Goal: Find specific page/section: Find specific page/section

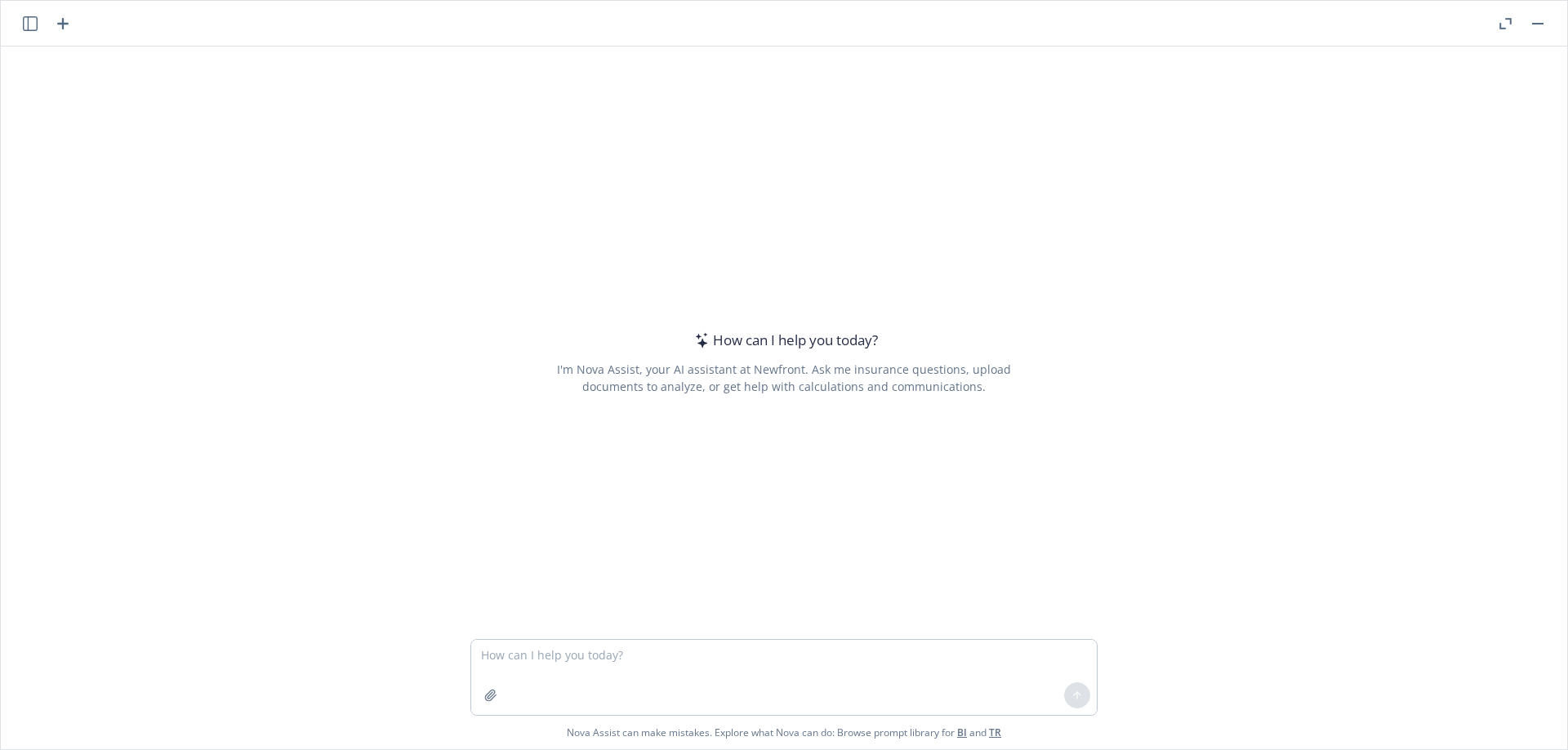
click at [1508, 25] on icon "button" at bounding box center [1506, 24] width 12 height 11
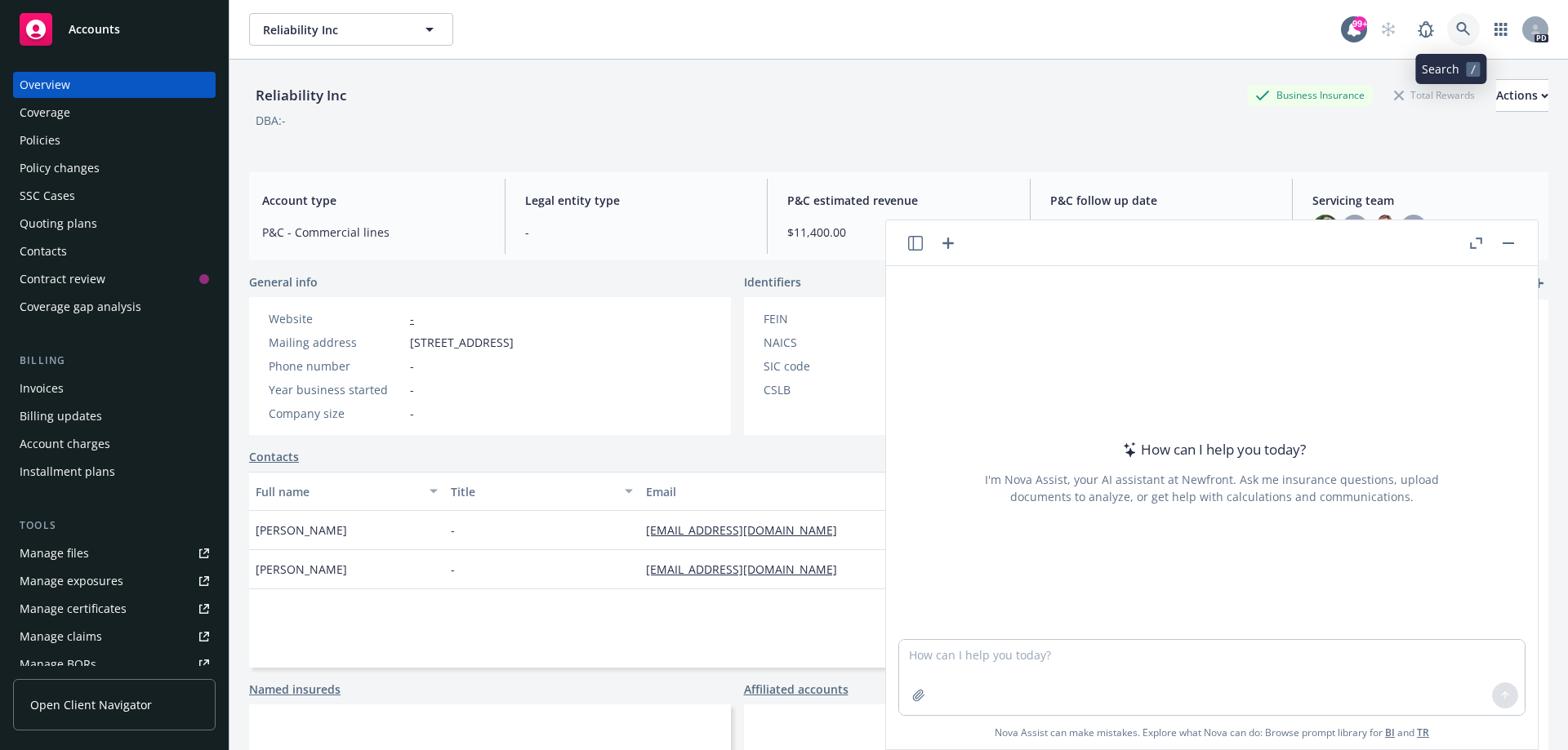
click at [1456, 25] on icon at bounding box center [1463, 29] width 13 height 13
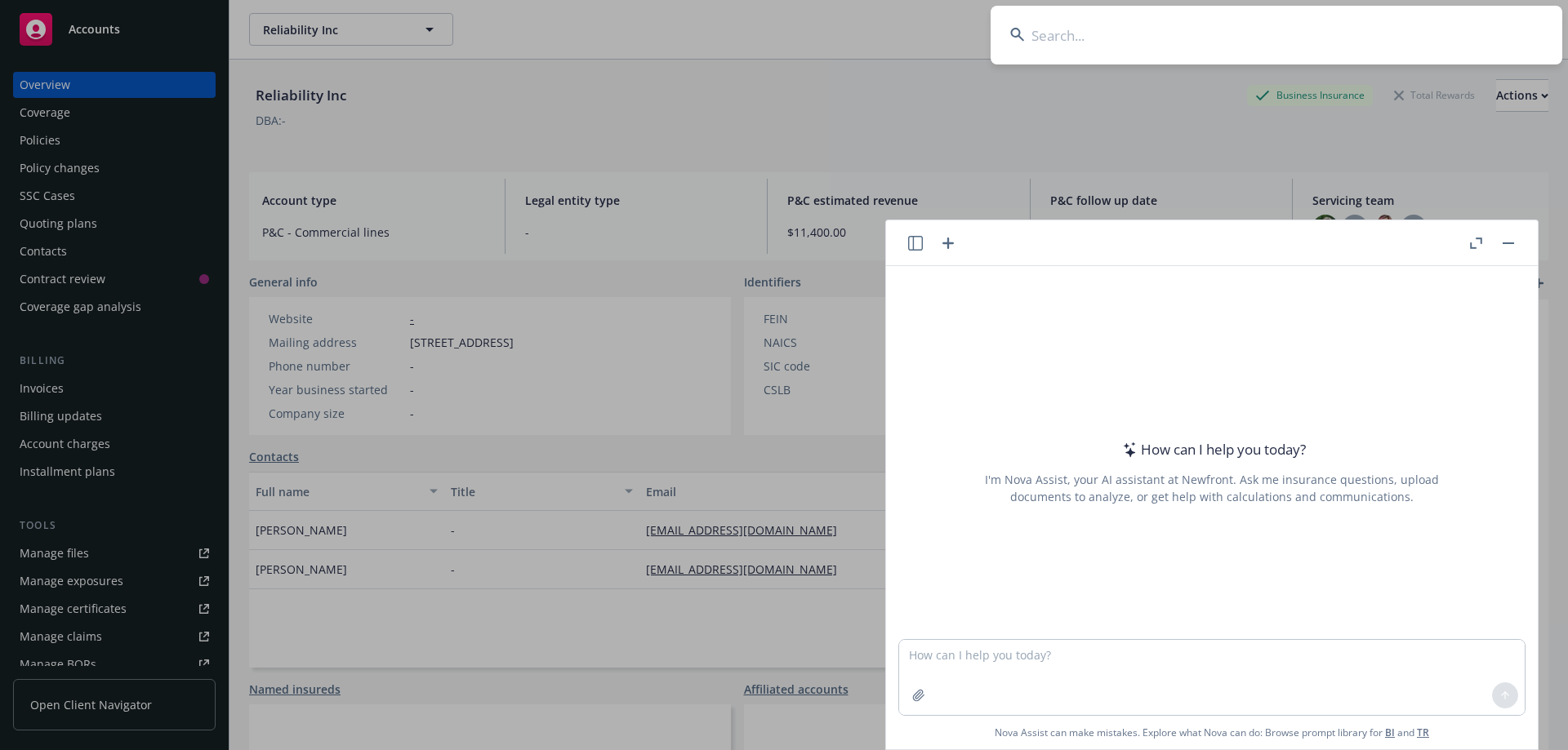
click at [1046, 31] on input at bounding box center [1277, 34] width 572 height 58
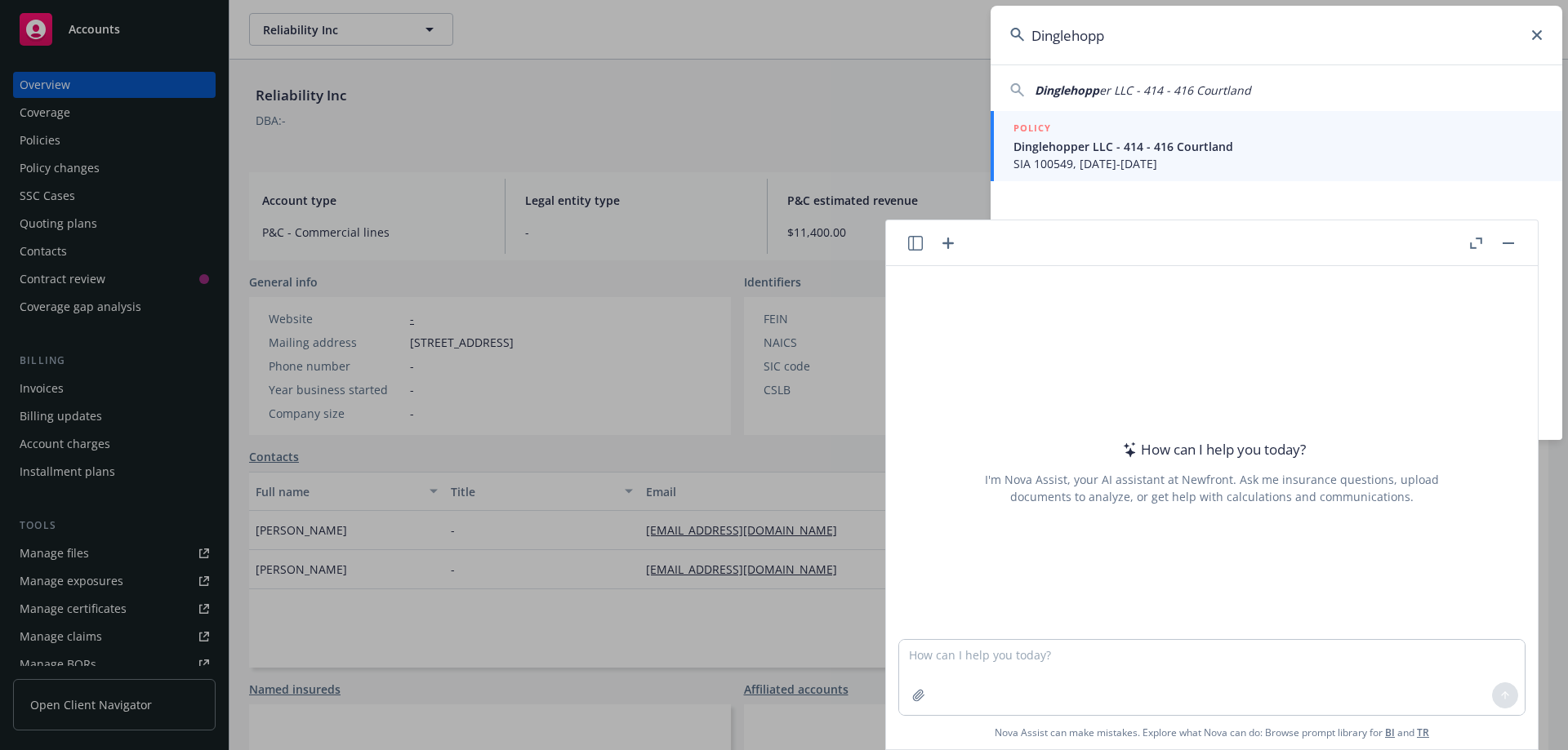
click at [1049, 91] on span "Dinglehopp" at bounding box center [1067, 90] width 64 height 15
type input "Dinglehopper LLC - 414 - 416 Courtland"
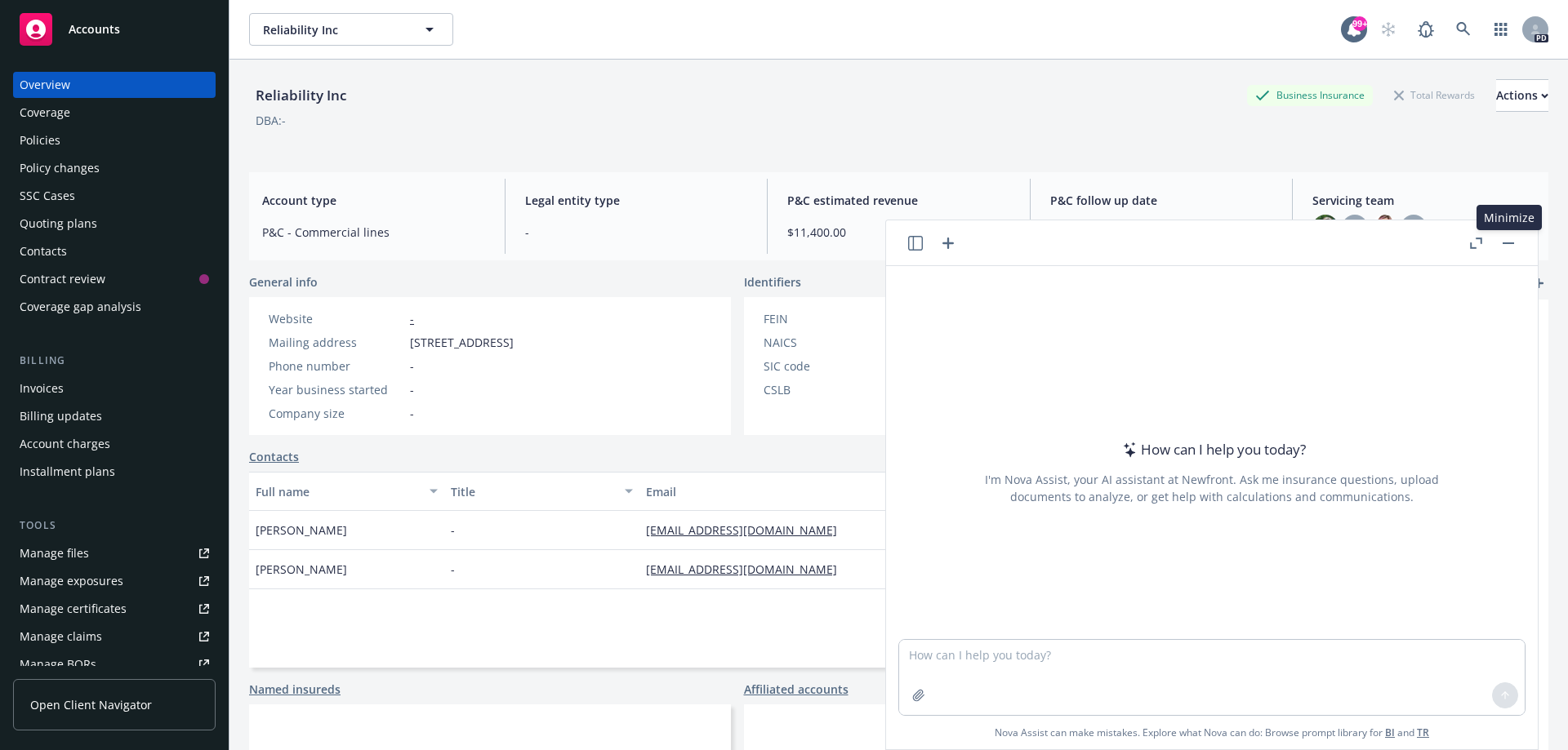
click at [1509, 239] on button "button" at bounding box center [1509, 243] width 19 height 19
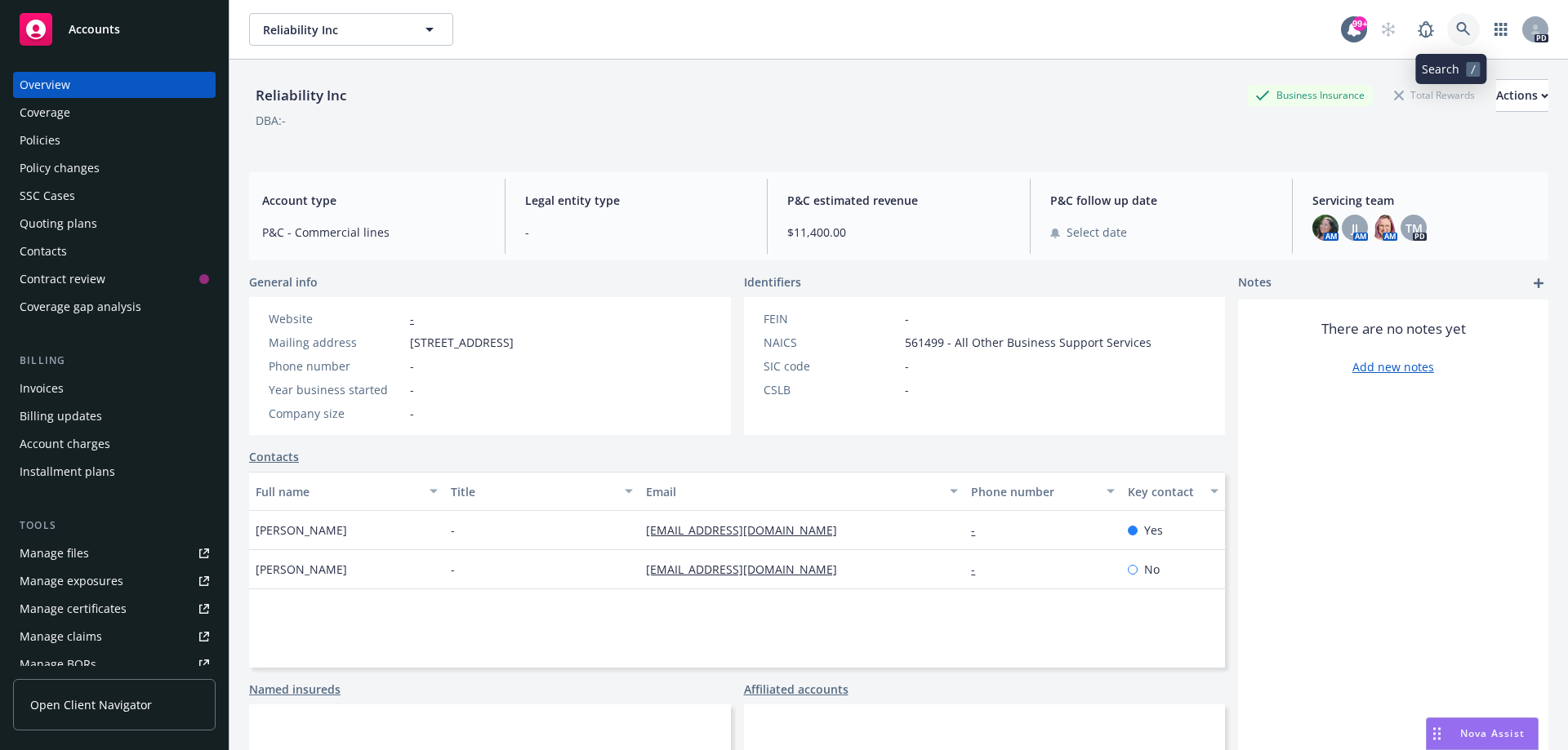
click at [1456, 27] on icon at bounding box center [1463, 29] width 13 height 13
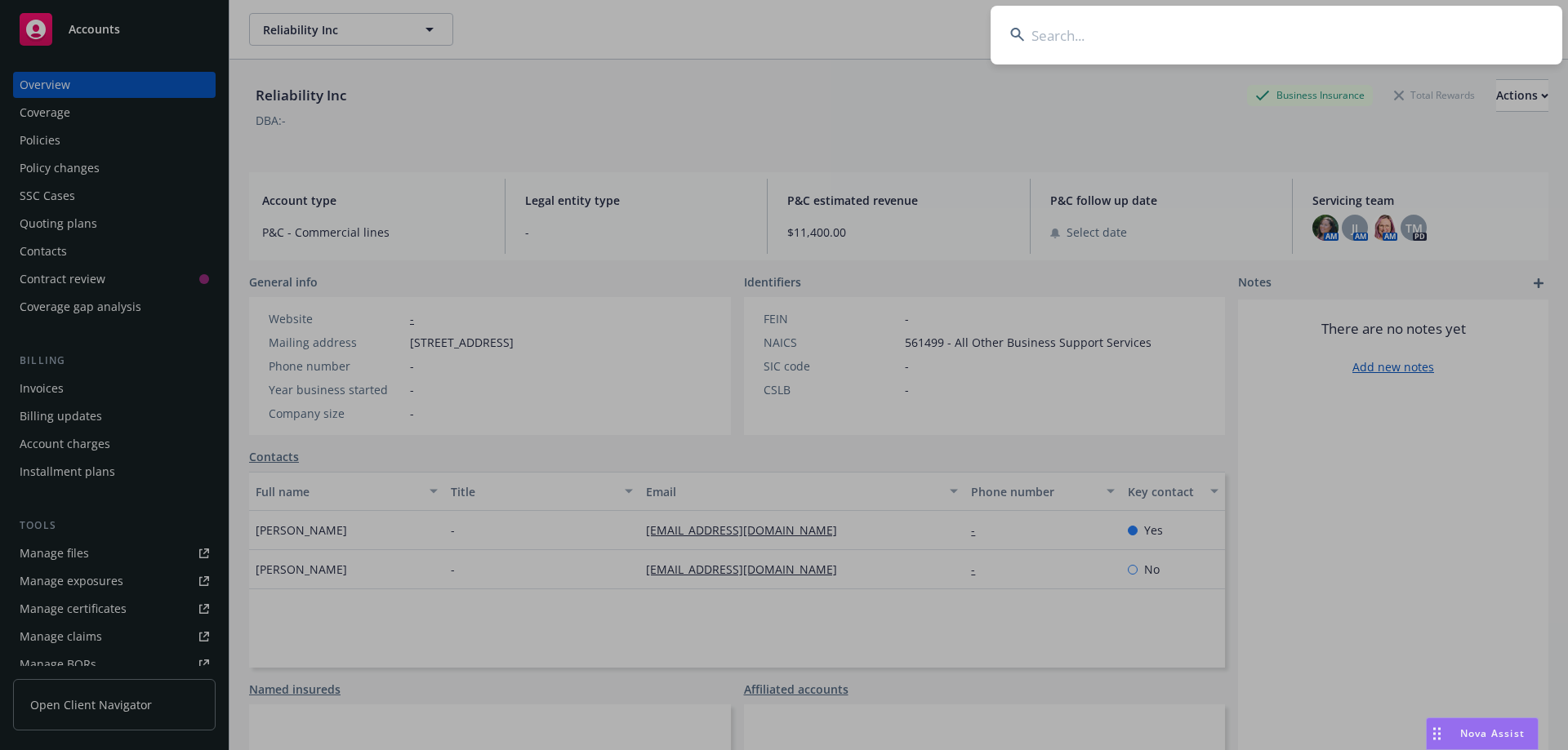
click at [1136, 35] on input at bounding box center [1277, 34] width 572 height 58
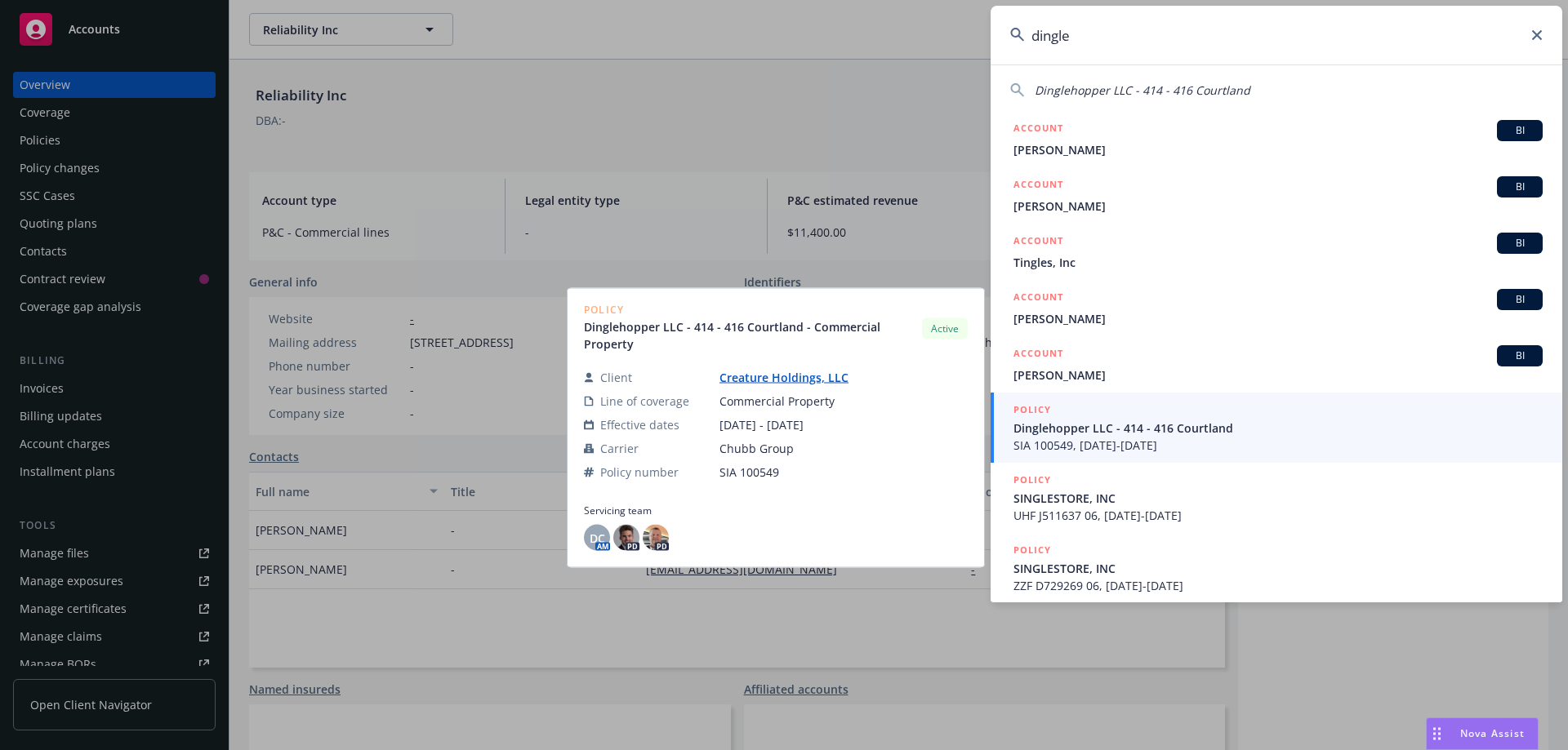
type input "dingle"
click at [1056, 431] on span "Dinglehopper LLC - 414 - 416 Courtland" at bounding box center [1279, 428] width 529 height 17
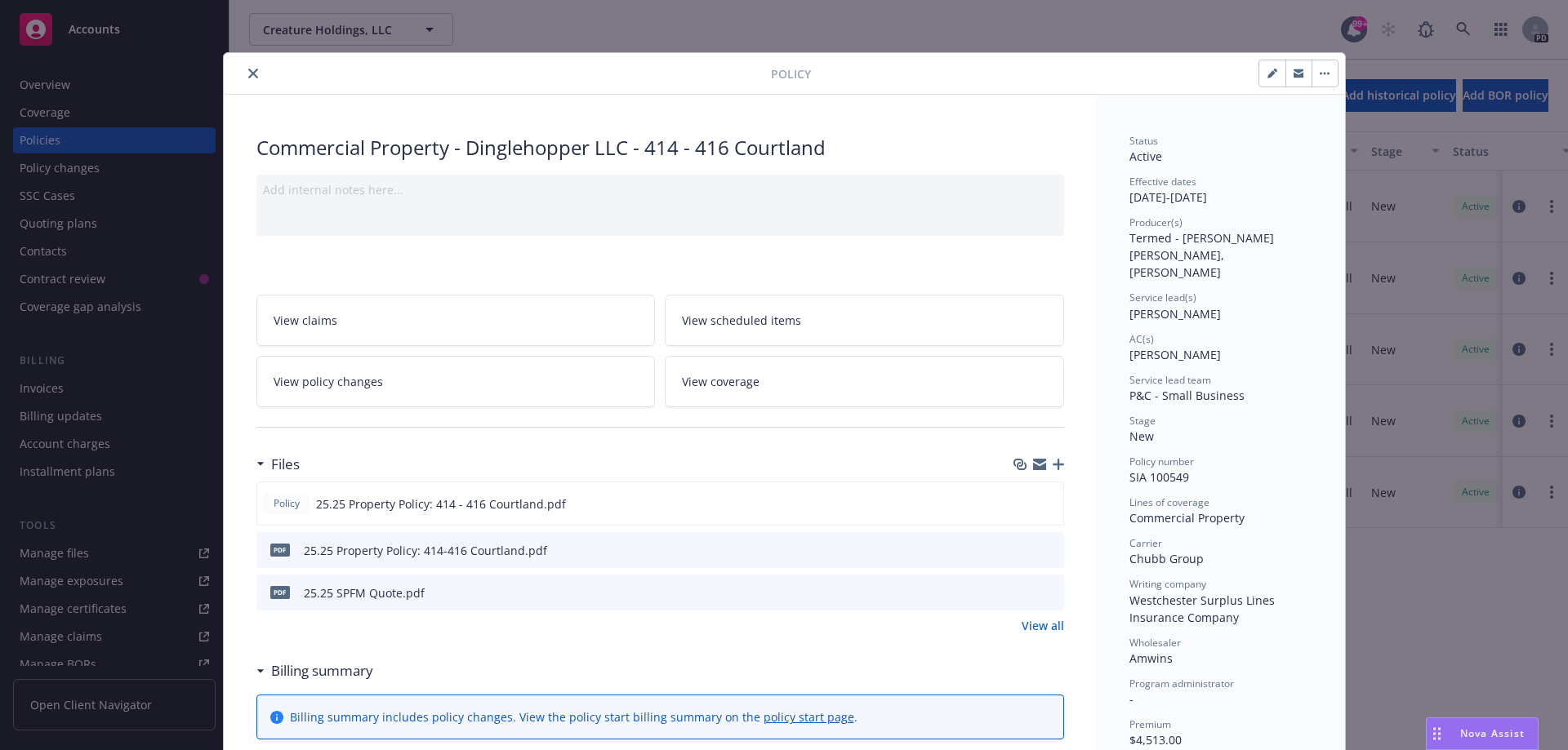
click at [243, 72] on button "close" at bounding box center [253, 73] width 19 height 19
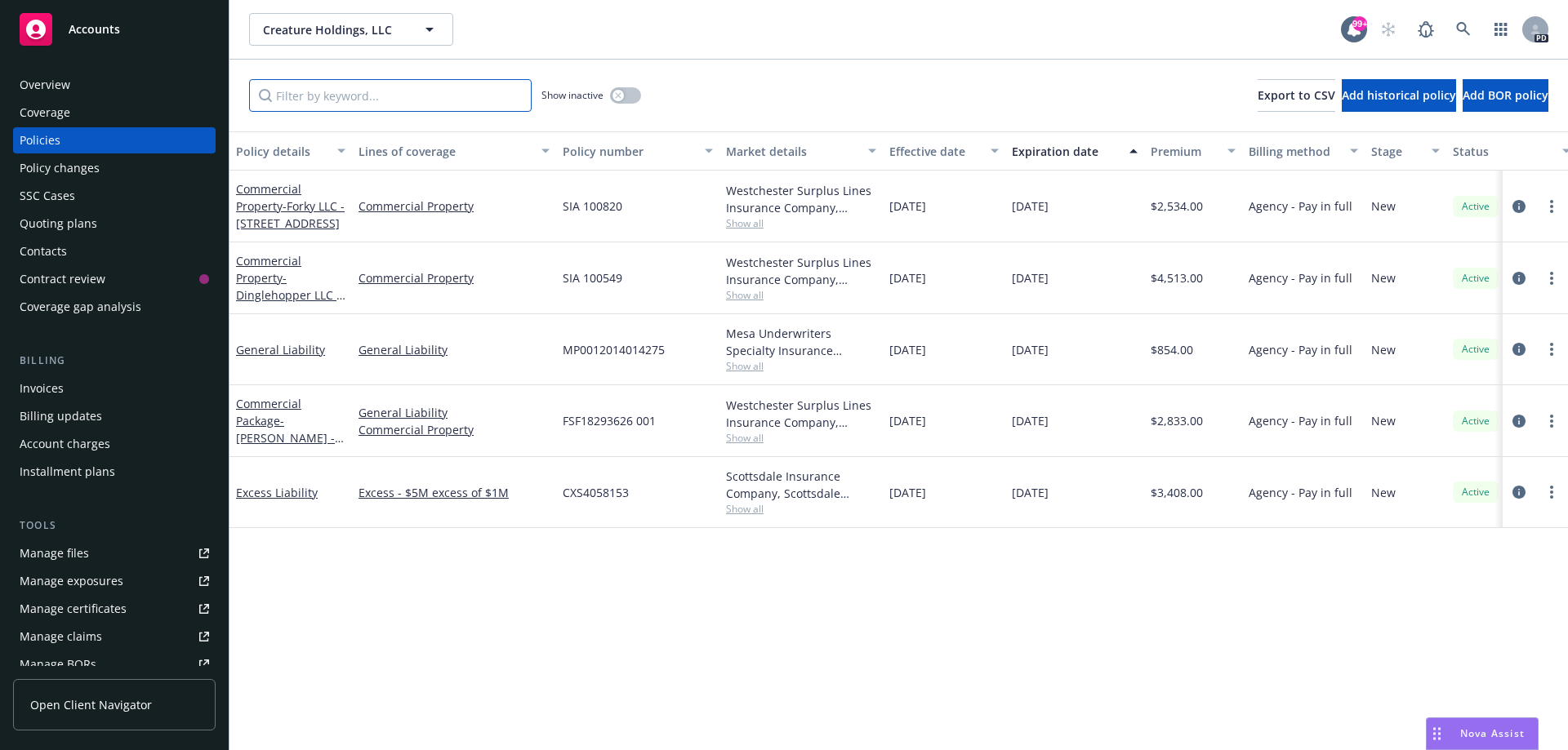
click at [418, 98] on input "Filter by keyword..." at bounding box center [390, 96] width 283 height 33
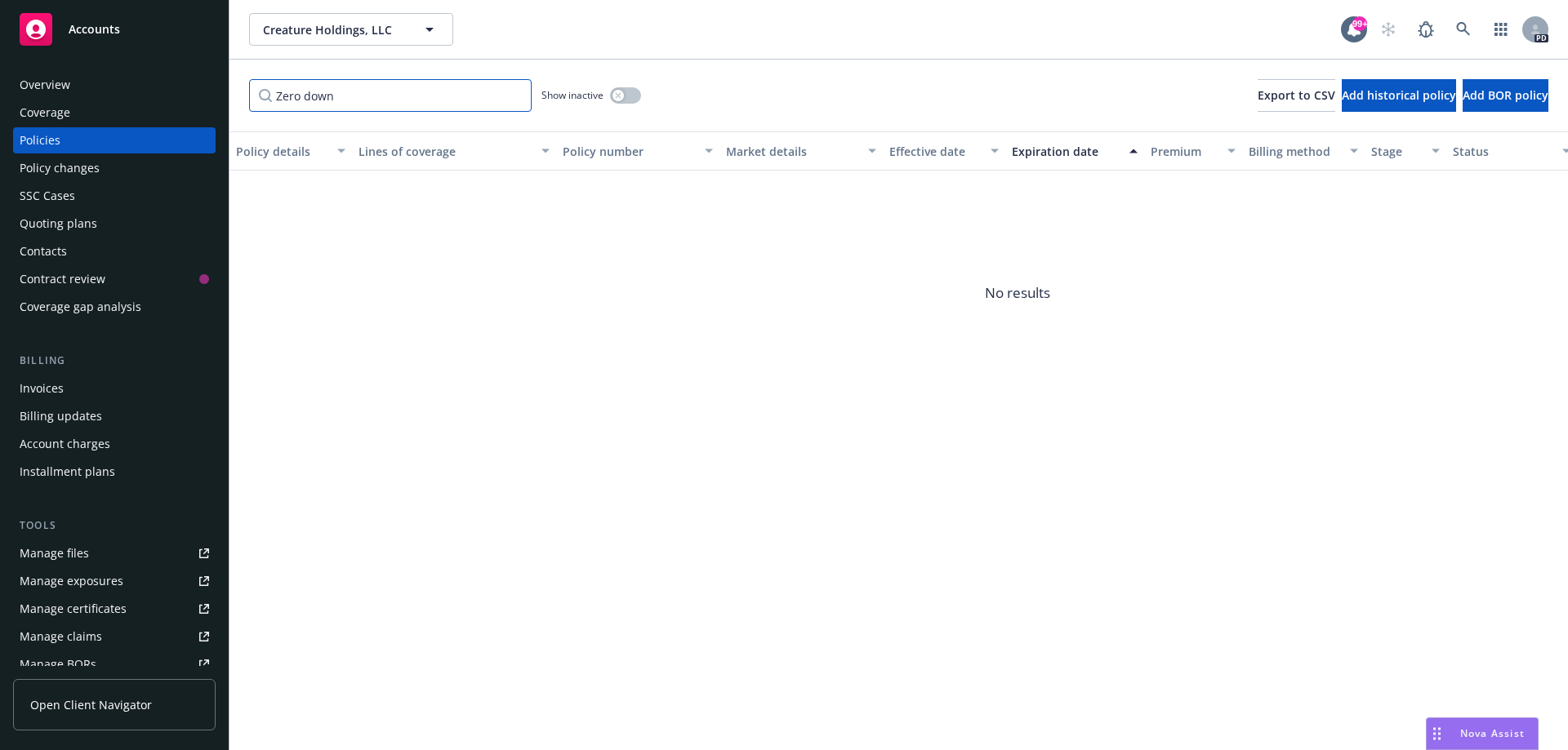
click at [306, 97] on input "Zero down" at bounding box center [390, 96] width 283 height 33
drag, startPoint x: 307, startPoint y: 93, endPoint x: 249, endPoint y: 90, distance: 58.1
click at [249, 90] on input "Zerodown" at bounding box center [390, 96] width 283 height 33
click at [290, 96] on input "Flyhomes" at bounding box center [390, 96] width 283 height 33
click at [370, 91] on input "Fly homes" at bounding box center [390, 96] width 283 height 33
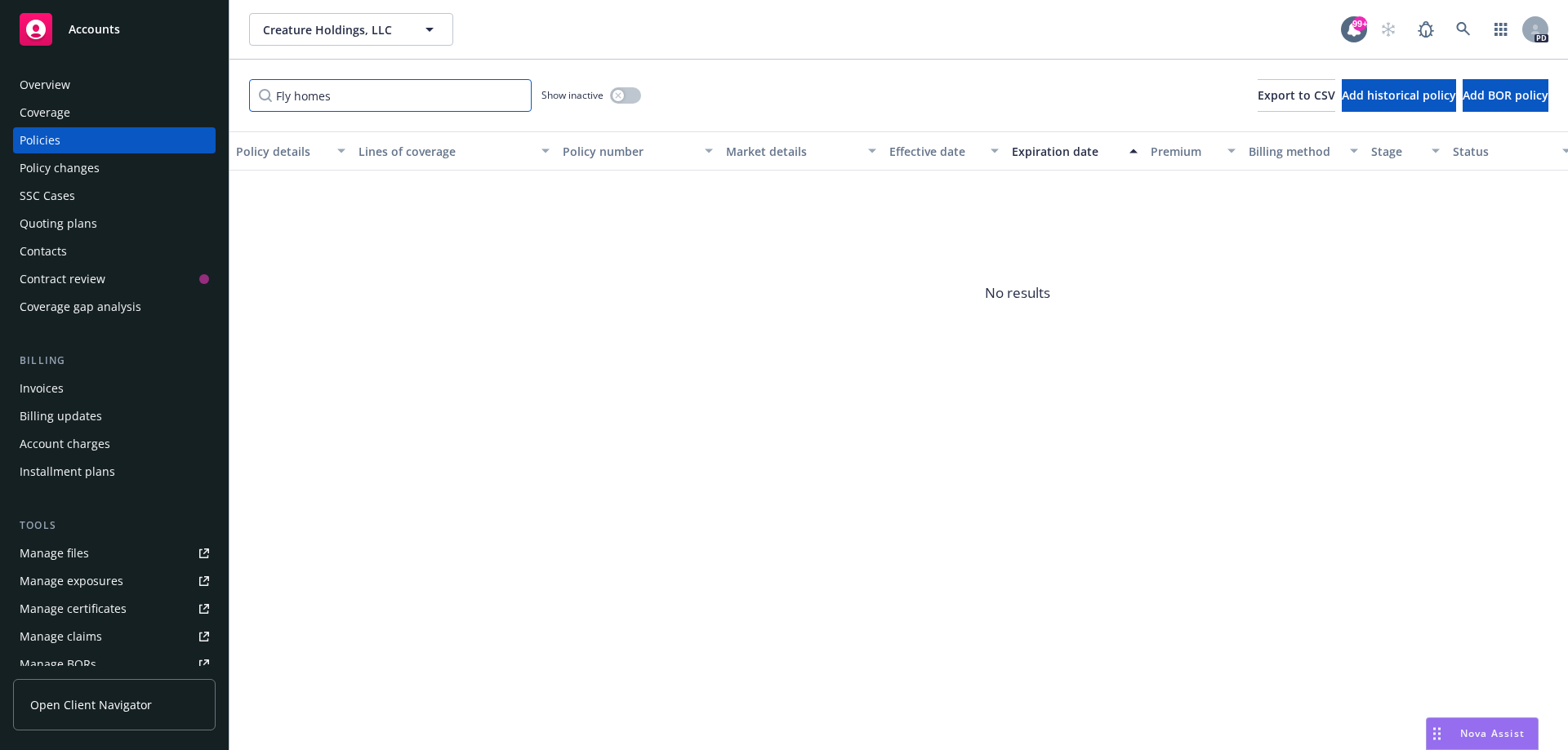
type input "Fly homes"
